Goal: Task Accomplishment & Management: Complete application form

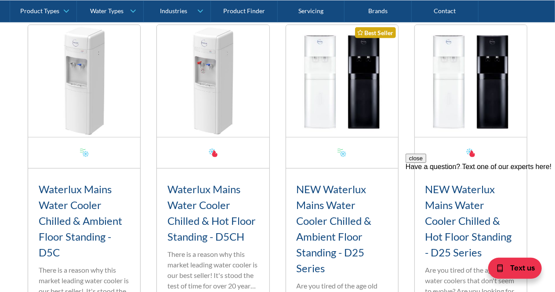
scroll to position [340, 0]
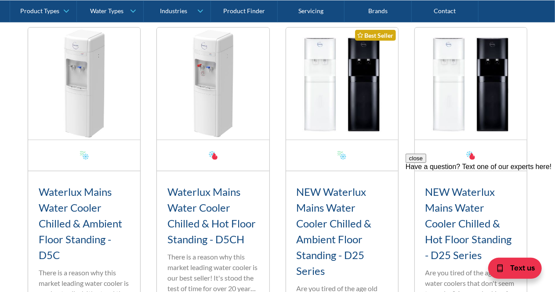
click at [97, 86] on img at bounding box center [84, 84] width 112 height 112
click at [426, 163] on button "close" at bounding box center [415, 157] width 21 height 9
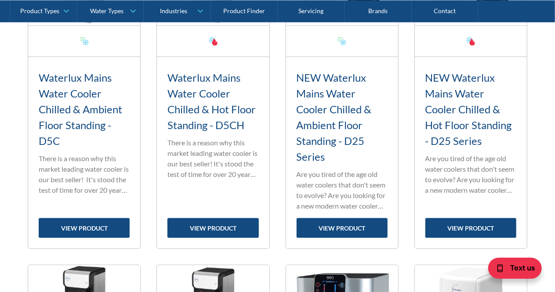
scroll to position [447, 0]
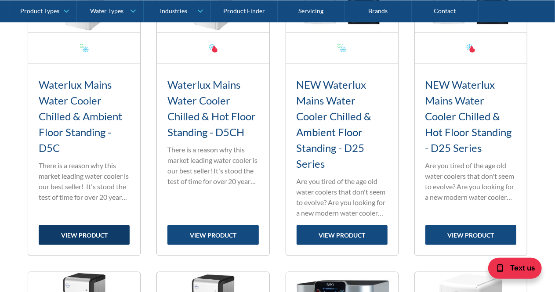
click at [90, 235] on link "view product" at bounding box center [84, 236] width 91 height 20
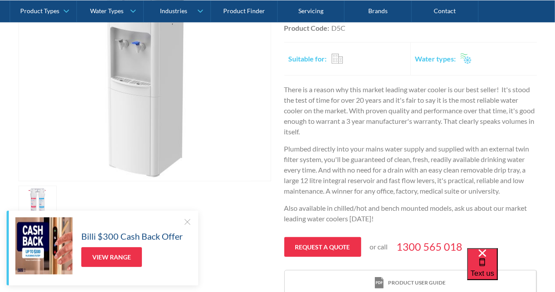
scroll to position [412, 0]
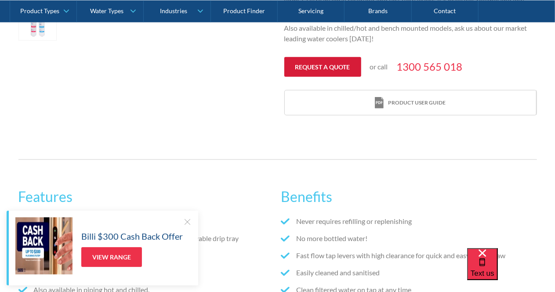
click at [337, 67] on link "Request a quote" at bounding box center [322, 67] width 77 height 20
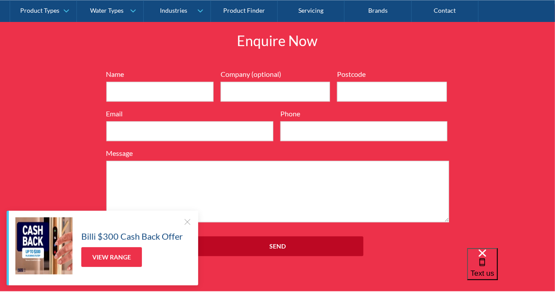
scroll to position [1012, 0]
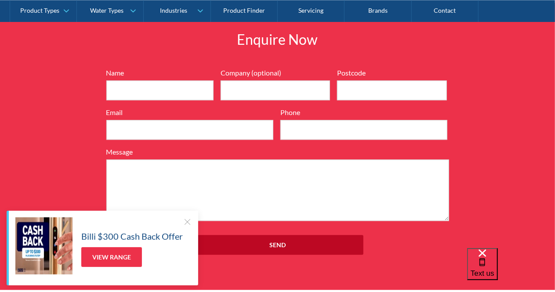
click at [187, 223] on div at bounding box center [187, 222] width 9 height 9
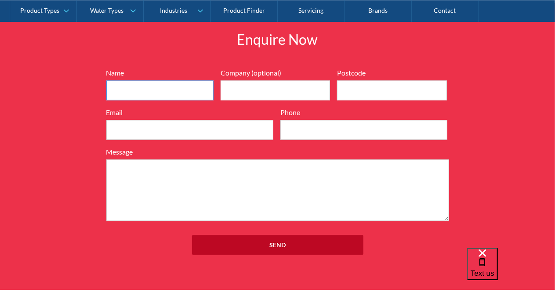
click at [151, 87] on input "Name" at bounding box center [159, 90] width 107 height 20
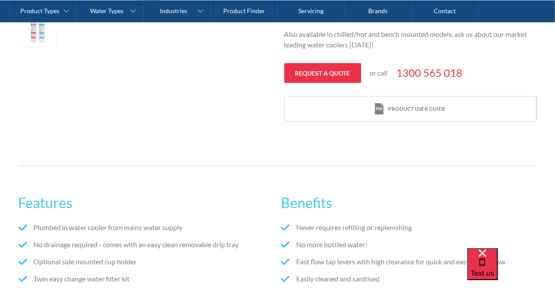
scroll to position [404, 0]
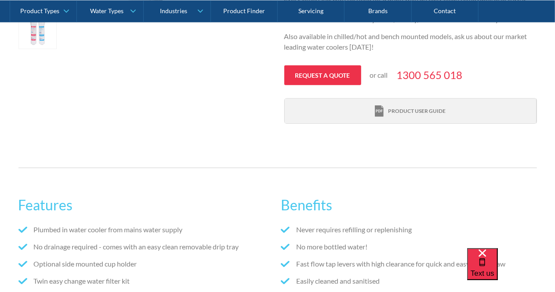
type input "Umi Delibalta"
click at [420, 112] on div "Product user guide" at bounding box center [417, 111] width 58 height 8
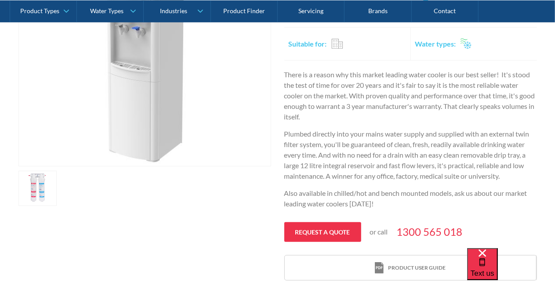
scroll to position [0, 0]
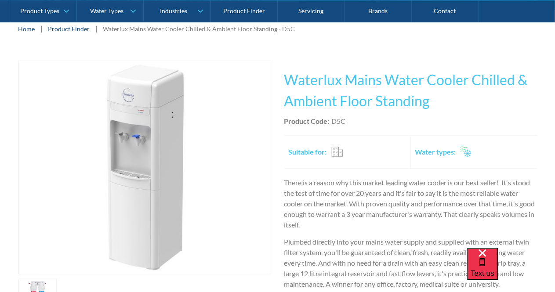
scroll to position [72, 0]
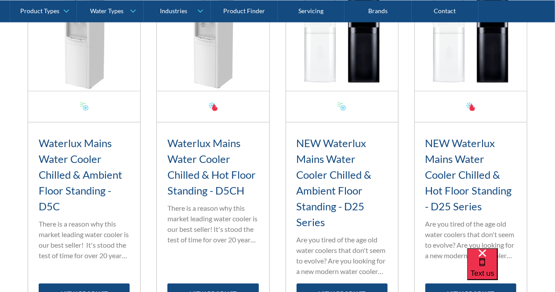
scroll to position [429, 0]
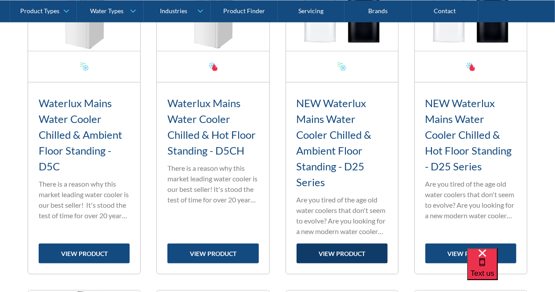
click at [353, 252] on link "view product" at bounding box center [342, 254] width 91 height 20
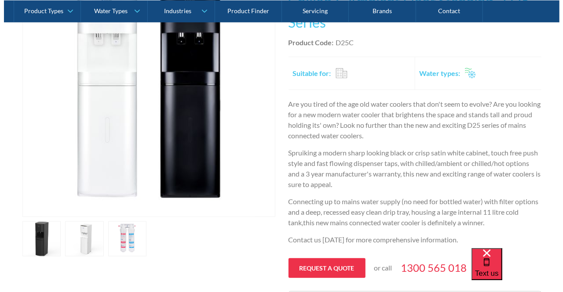
scroll to position [161, 0]
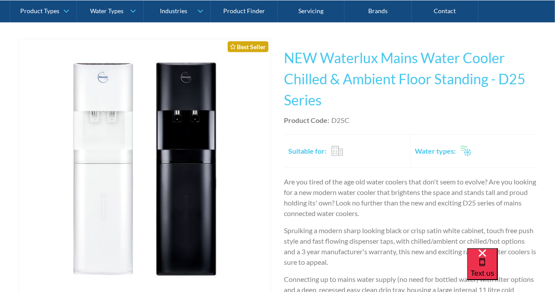
click at [113, 114] on img "open lightbox" at bounding box center [144, 166] width 213 height 255
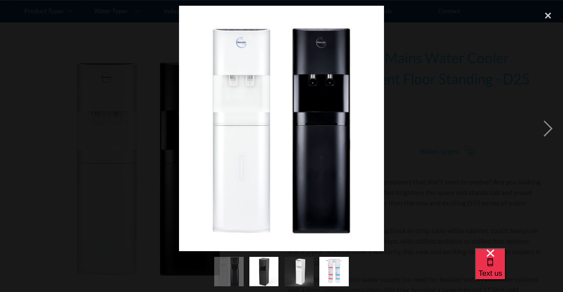
click at [298, 276] on img "show item 3 of 4" at bounding box center [299, 271] width 36 height 29
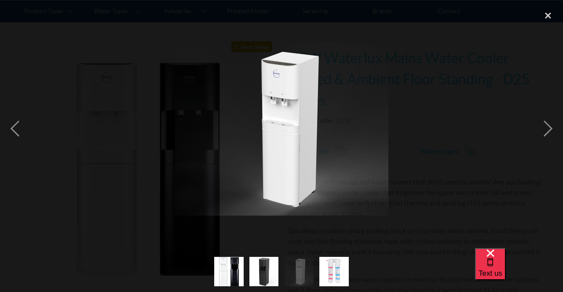
click at [255, 268] on img "show item 2 of 4" at bounding box center [263, 271] width 29 height 29
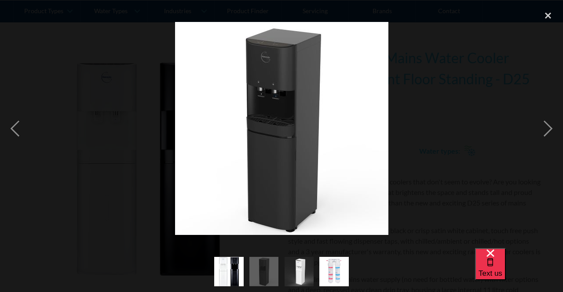
click at [233, 272] on img "show item 1 of 4" at bounding box center [228, 272] width 29 height 35
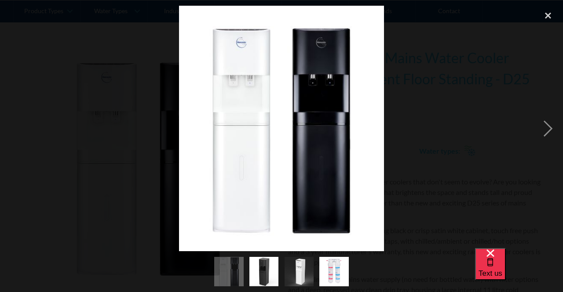
click at [341, 270] on img "show item 4 of 4" at bounding box center [334, 271] width 44 height 29
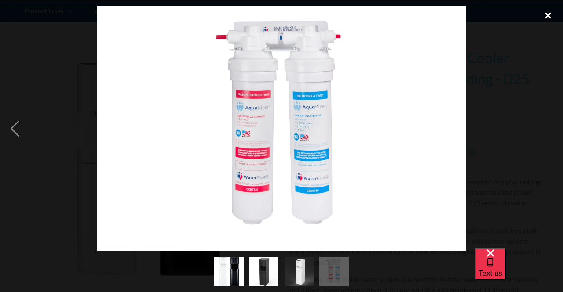
click at [545, 15] on div "close lightbox" at bounding box center [548, 15] width 30 height 19
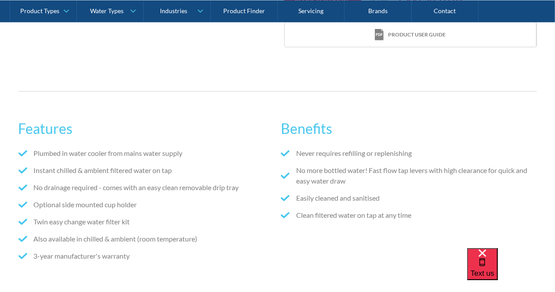
scroll to position [412, 0]
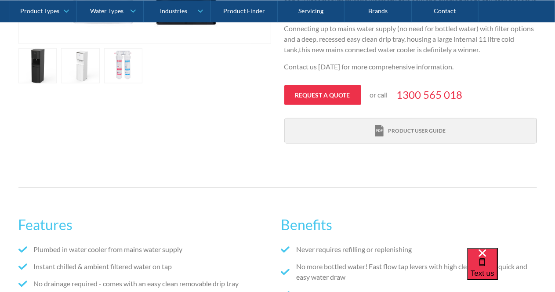
click at [411, 131] on div "Product user guide" at bounding box center [417, 131] width 58 height 8
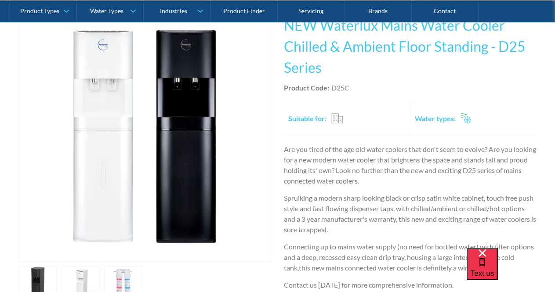
scroll to position [0, 0]
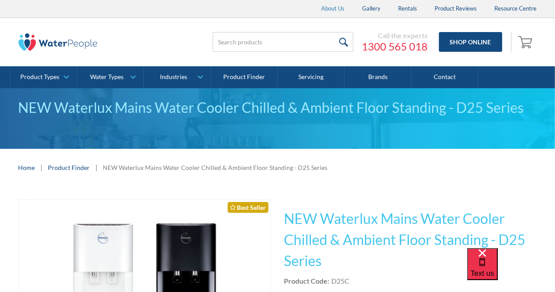
click at [340, 10] on link "About Us" at bounding box center [333, 9] width 41 height 18
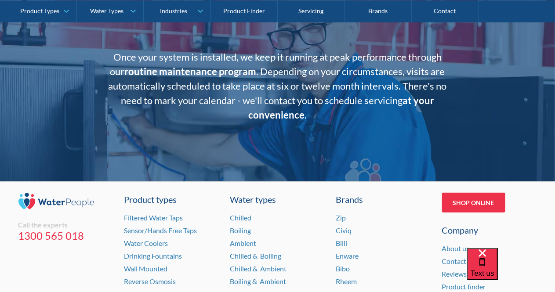
scroll to position [1757, 0]
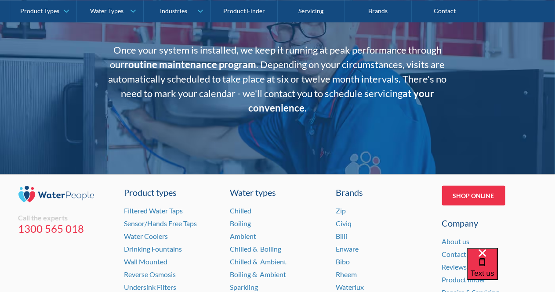
click at [551, 247] on div "Call the experts 1300 565 018 Product types Filtered Water Taps Sensor/Hands Fr…" at bounding box center [277, 272] width 555 height 195
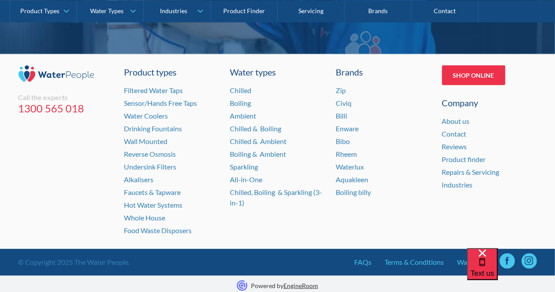
scroll to position [1879, 0]
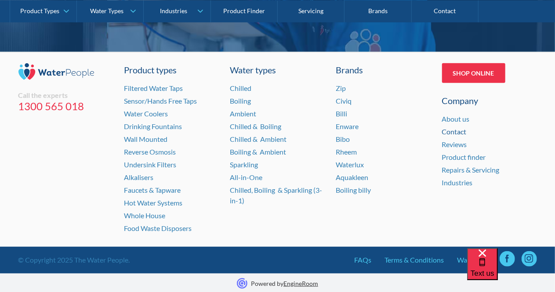
click at [460, 130] on link "Contact" at bounding box center [454, 131] width 25 height 8
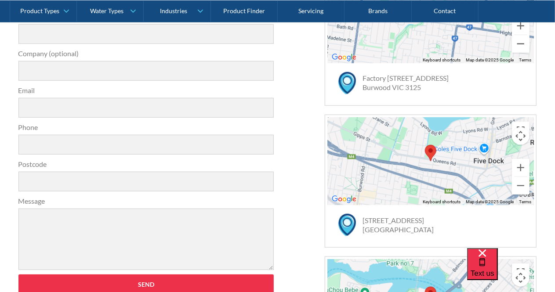
scroll to position [342, 0]
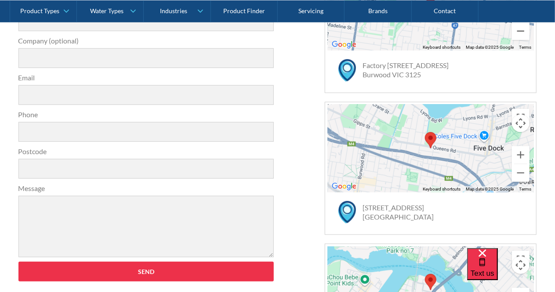
click at [555, 124] on div "Get in touch 31a2535b1fa56df3e4085a503ca978b33ae07608c9274f6380584a90323ec471d3…" at bounding box center [277, 169] width 555 height 470
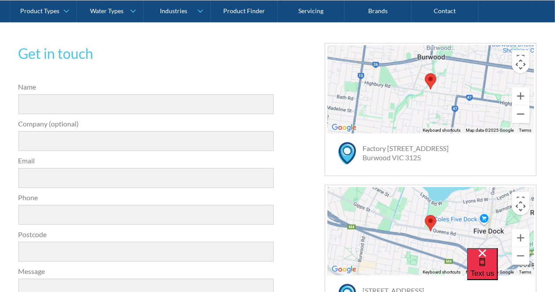
scroll to position [260, 0]
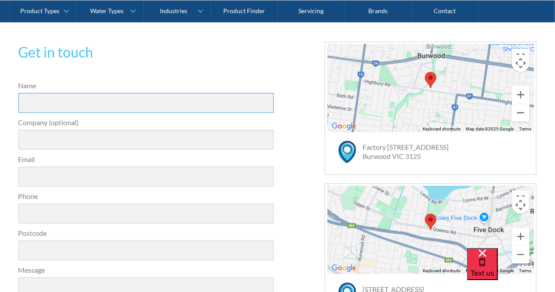
drag, startPoint x: 63, startPoint y: 104, endPoint x: 105, endPoint y: 102, distance: 41.4
click at [65, 105] on input "Name" at bounding box center [146, 103] width 256 height 20
type input "Umi Delibalta"
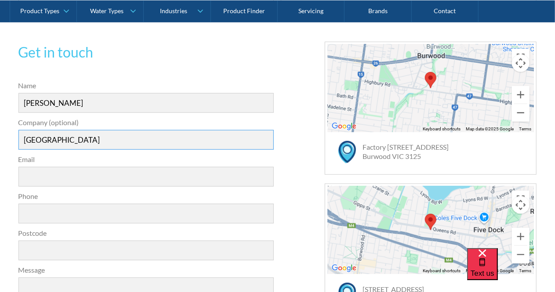
type input "Greenvale Secondary College"
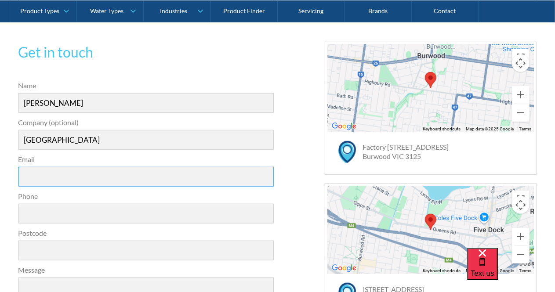
click at [77, 180] on input "Email" at bounding box center [146, 177] width 256 height 20
type input "umut.delibalta@education.vic.gov.au"
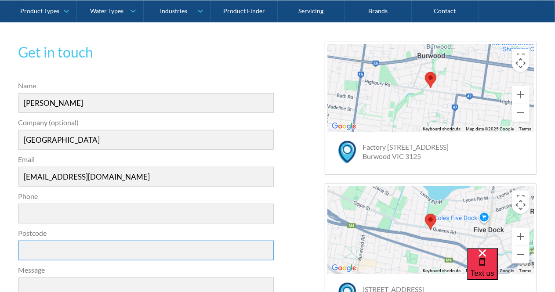
click at [68, 255] on input "Postcode" at bounding box center [146, 251] width 256 height 20
type input "3059"
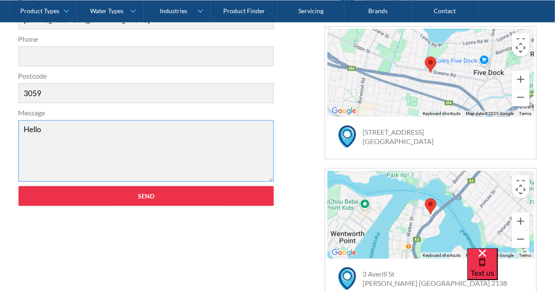
scroll to position [426, 0]
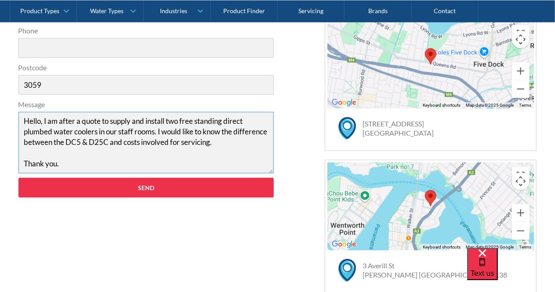
click at [57, 141] on textarea "Hello, I am after a quote to supply and install two free standing direct plumbe…" at bounding box center [146, 143] width 256 height 62
click at [105, 140] on textarea "Hello, I am after a quote to supply and install two free standing direct plumbe…" at bounding box center [146, 143] width 256 height 62
click at [138, 141] on textarea "Hello, I am after a quote to supply and install two free standing direct plumbe…" at bounding box center [146, 143] width 256 height 62
click at [262, 141] on textarea "Hello, I am after a quote to supply and install two free standing direct plumbe…" at bounding box center [146, 143] width 256 height 62
click at [153, 156] on textarea "Hello, I am after a quote to supply and install two free standing direct plumbe…" at bounding box center [146, 143] width 256 height 62
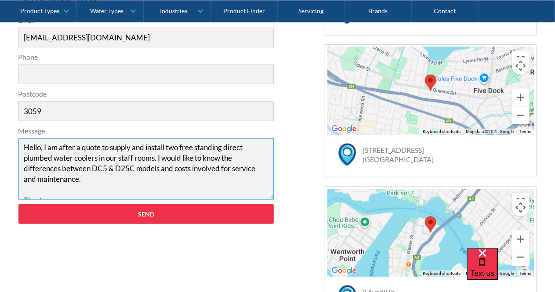
scroll to position [406, 0]
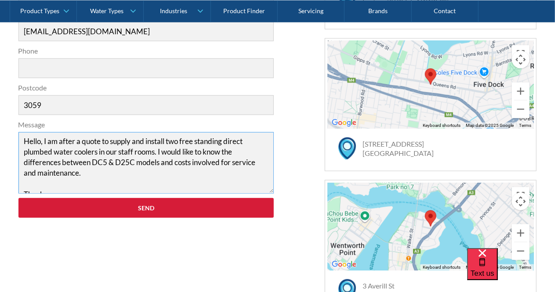
type textarea "Hello, I am after a quote to supply and install two free standing direct plumbe…"
click at [164, 212] on input "Send" at bounding box center [146, 208] width 256 height 20
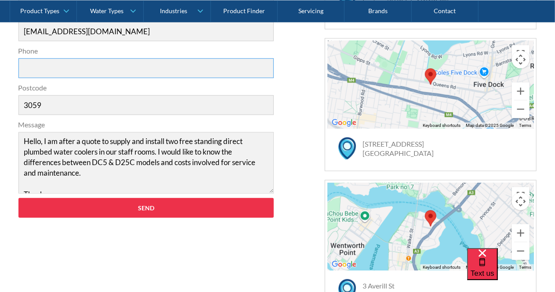
click at [64, 69] on input "Phone" at bounding box center [146, 68] width 256 height 20
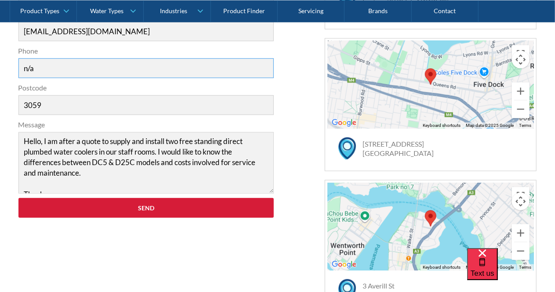
type input "n/a"
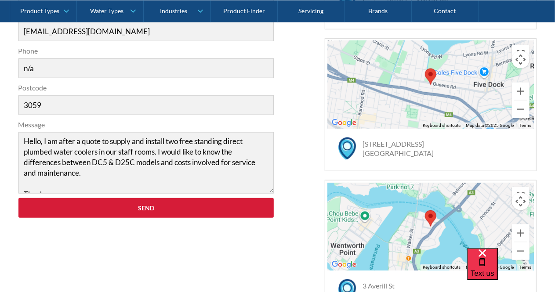
click at [149, 208] on input "Send" at bounding box center [146, 208] width 256 height 20
